Goal: Information Seeking & Learning: Learn about a topic

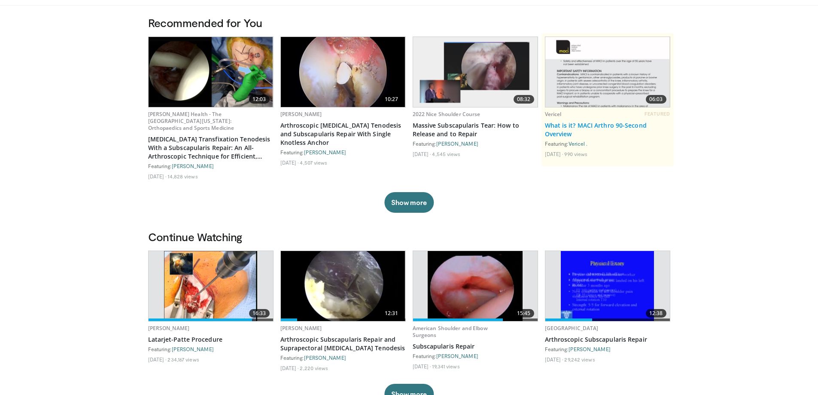
scroll to position [86, 0]
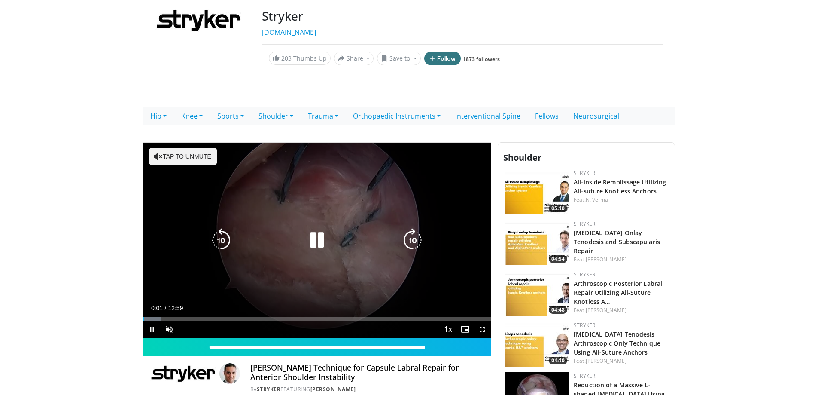
scroll to position [129, 0]
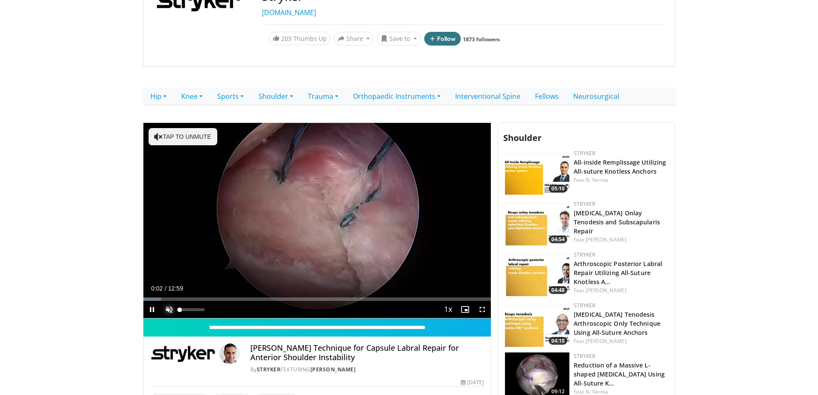
click at [170, 309] on span "Video Player" at bounding box center [169, 309] width 17 height 17
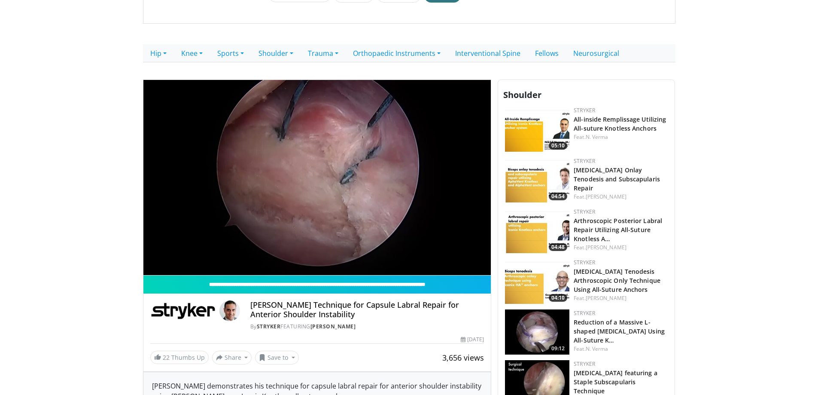
scroll to position [215, 0]
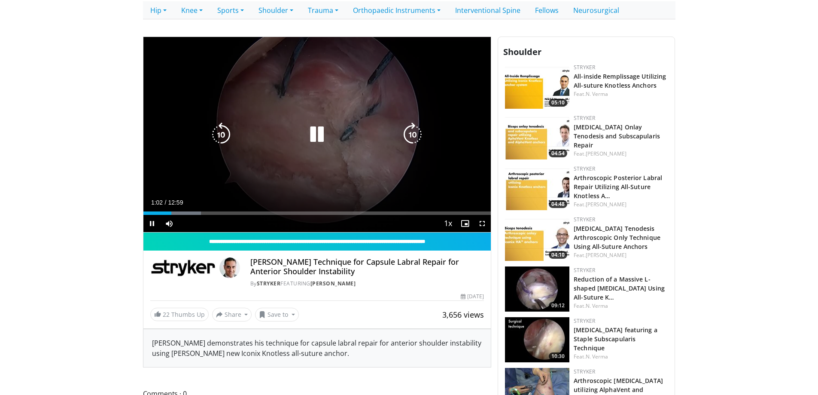
click at [323, 133] on icon "Video Player" at bounding box center [317, 134] width 24 height 24
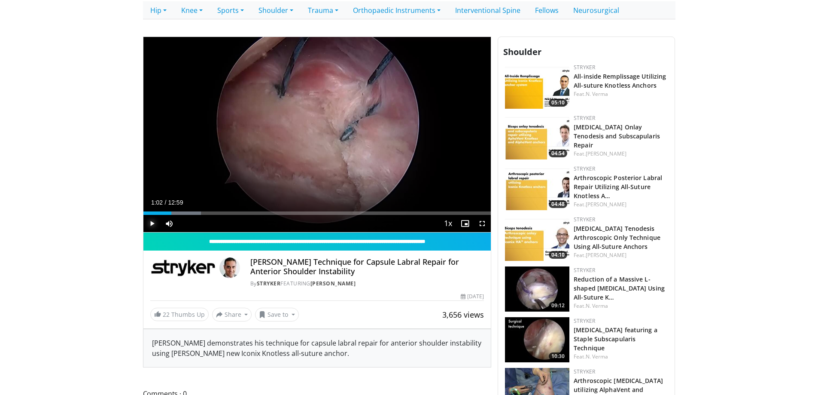
click at [152, 225] on span "Video Player" at bounding box center [151, 223] width 17 height 17
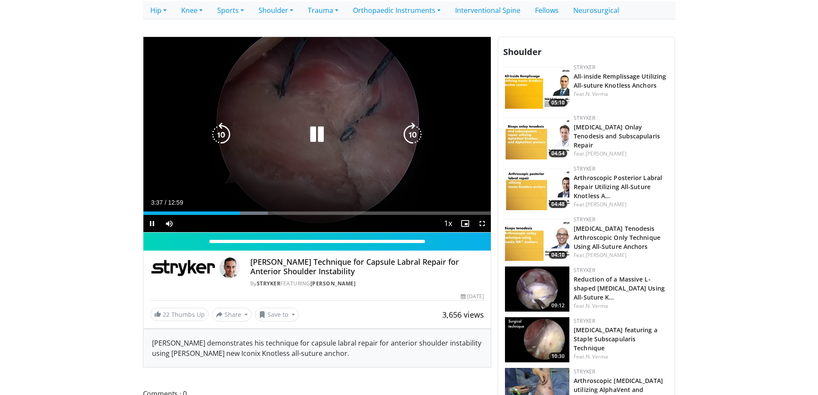
click at [318, 136] on icon "Video Player" at bounding box center [317, 134] width 24 height 24
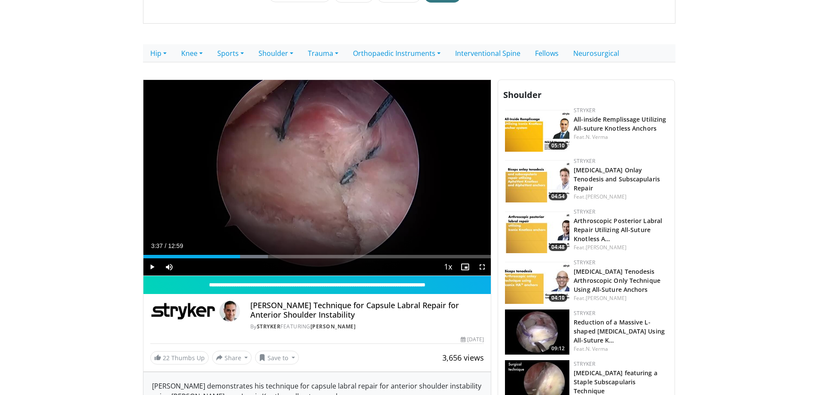
scroll to position [0, 0]
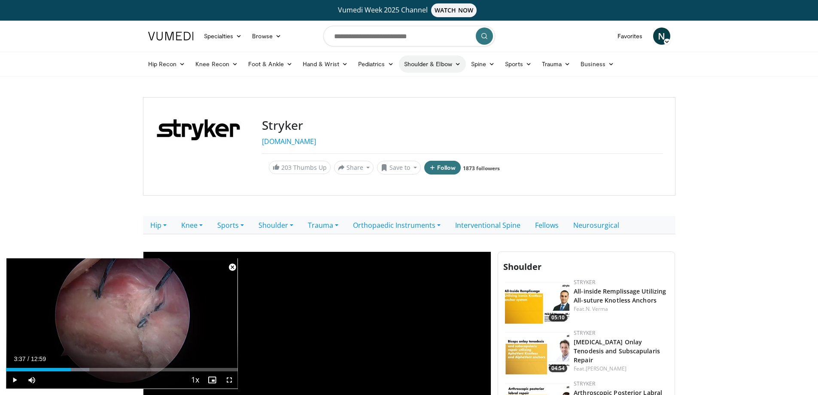
click at [451, 66] on link "Shoulder & Elbow" at bounding box center [432, 63] width 67 height 17
click at [394, 38] on input "Search topics, interventions" at bounding box center [409, 36] width 172 height 21
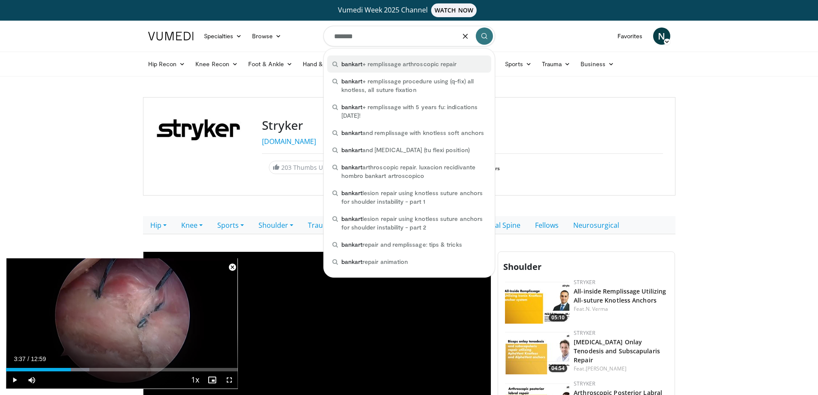
click at [415, 68] on span "bankart + remplissage arthroscopic repair" at bounding box center [399, 64] width 116 height 9
type input "**********"
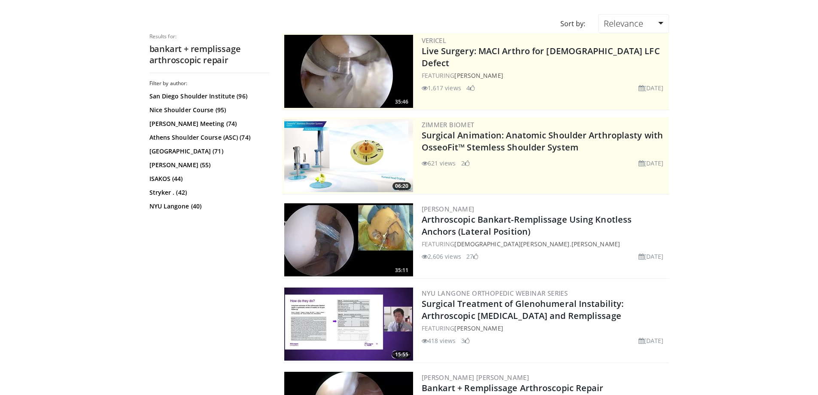
scroll to position [129, 0]
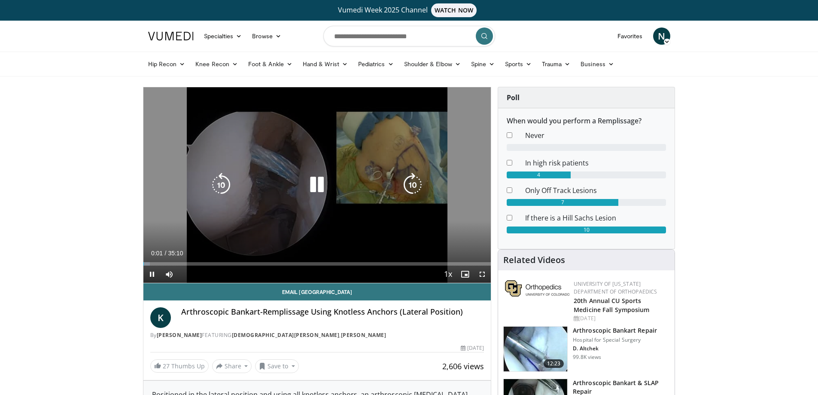
click at [314, 186] on icon "Video Player" at bounding box center [317, 185] width 24 height 24
